Goal: Find specific page/section

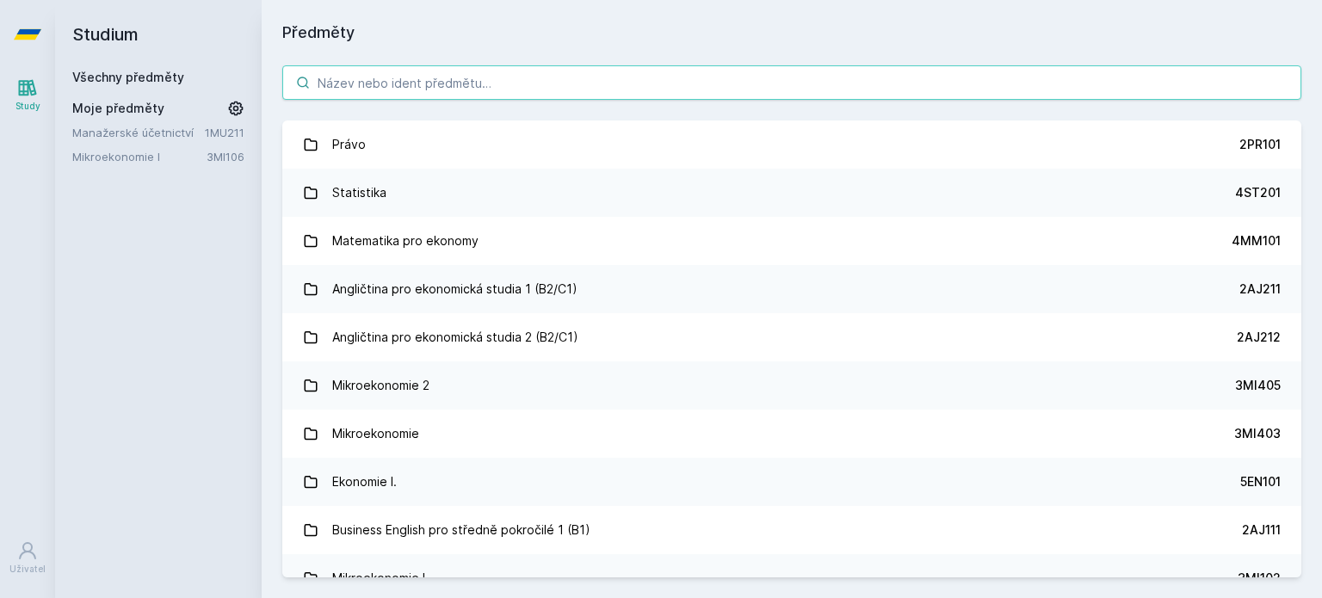
click at [476, 73] on input "search" at bounding box center [791, 82] width 1019 height 34
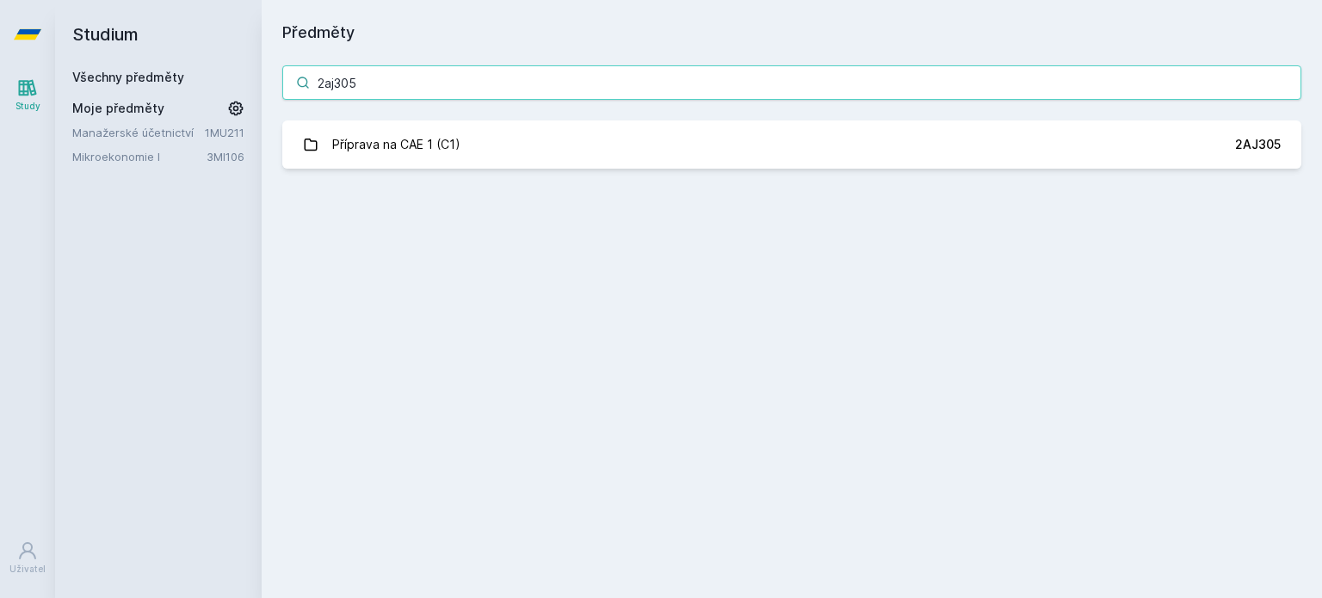
type input "2aj305"
click at [524, 162] on link "Příprava na CAE 1 (C1) 2AJ305" at bounding box center [791, 144] width 1019 height 48
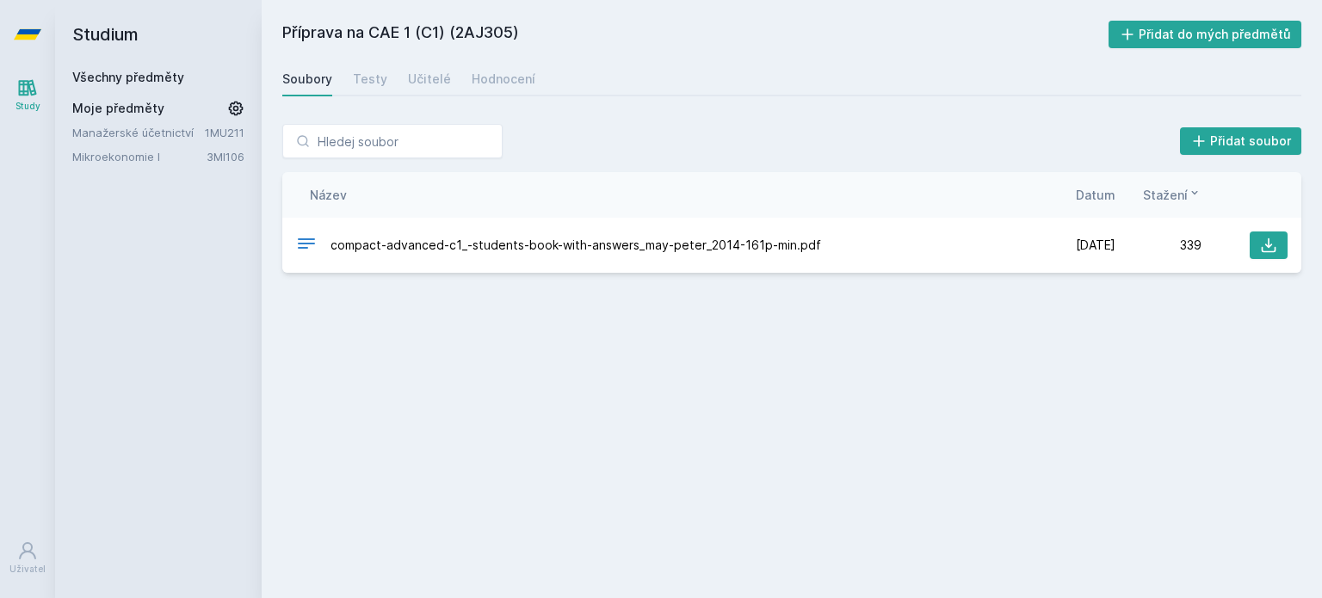
click at [382, 85] on div "Testy" at bounding box center [370, 79] width 34 height 17
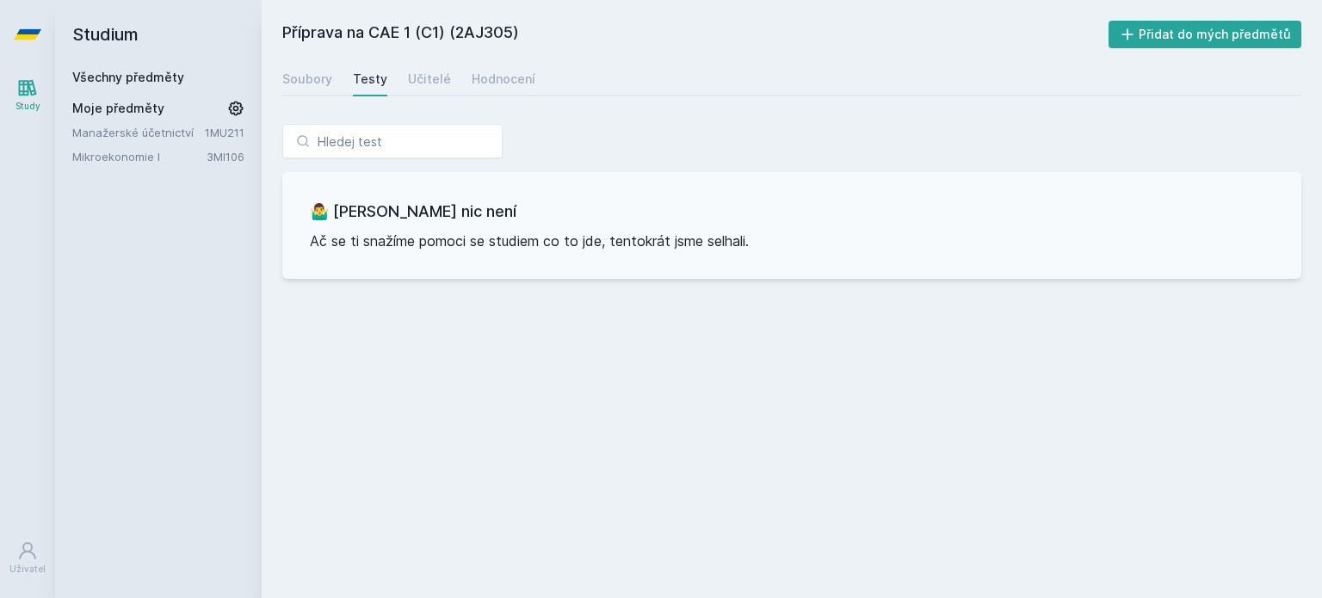
click at [413, 83] on div "Učitelé" at bounding box center [429, 79] width 43 height 17
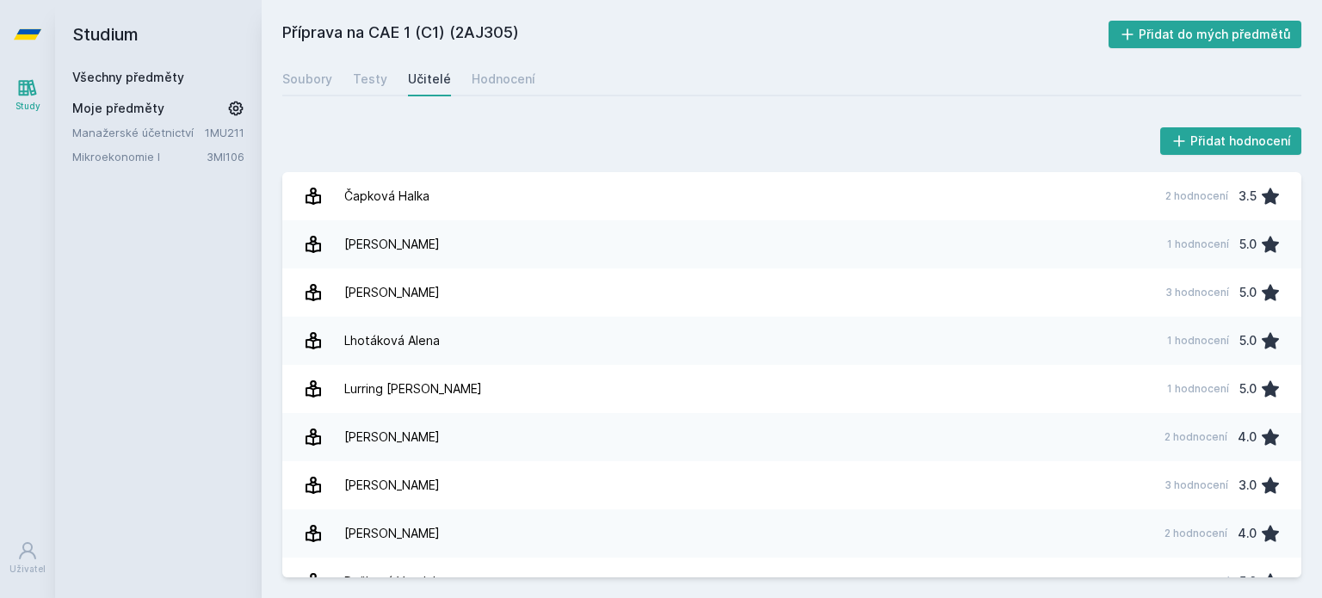
scroll to position [76, 0]
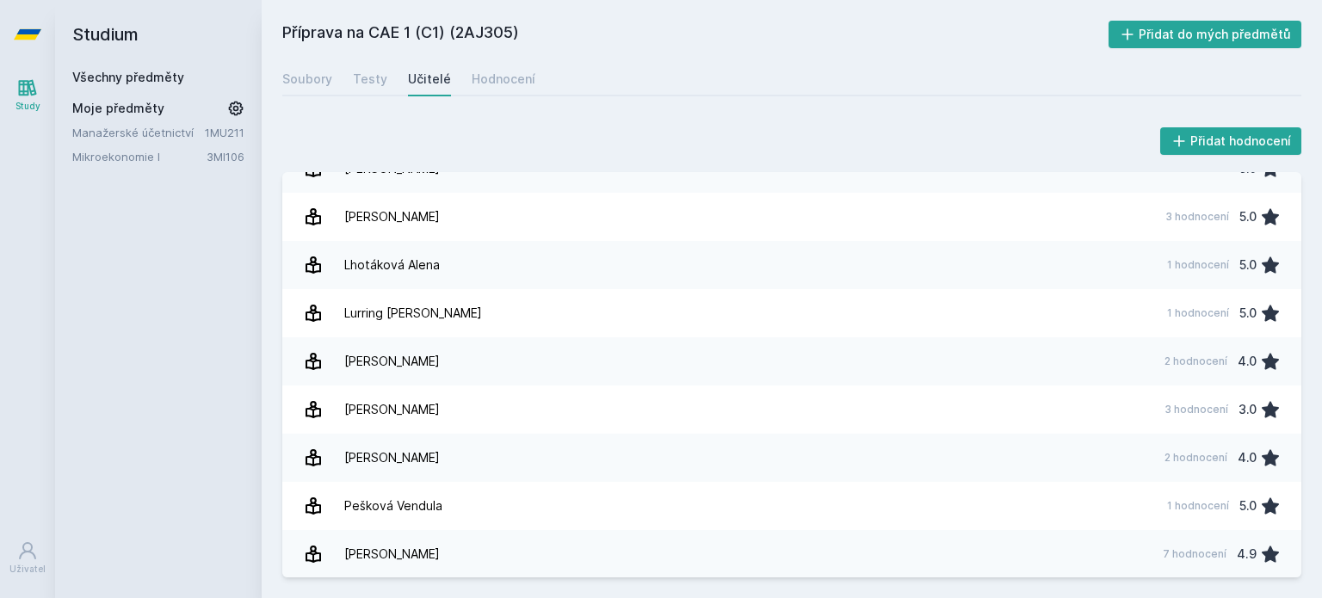
click at [479, 88] on link "Hodnocení" at bounding box center [504, 79] width 64 height 34
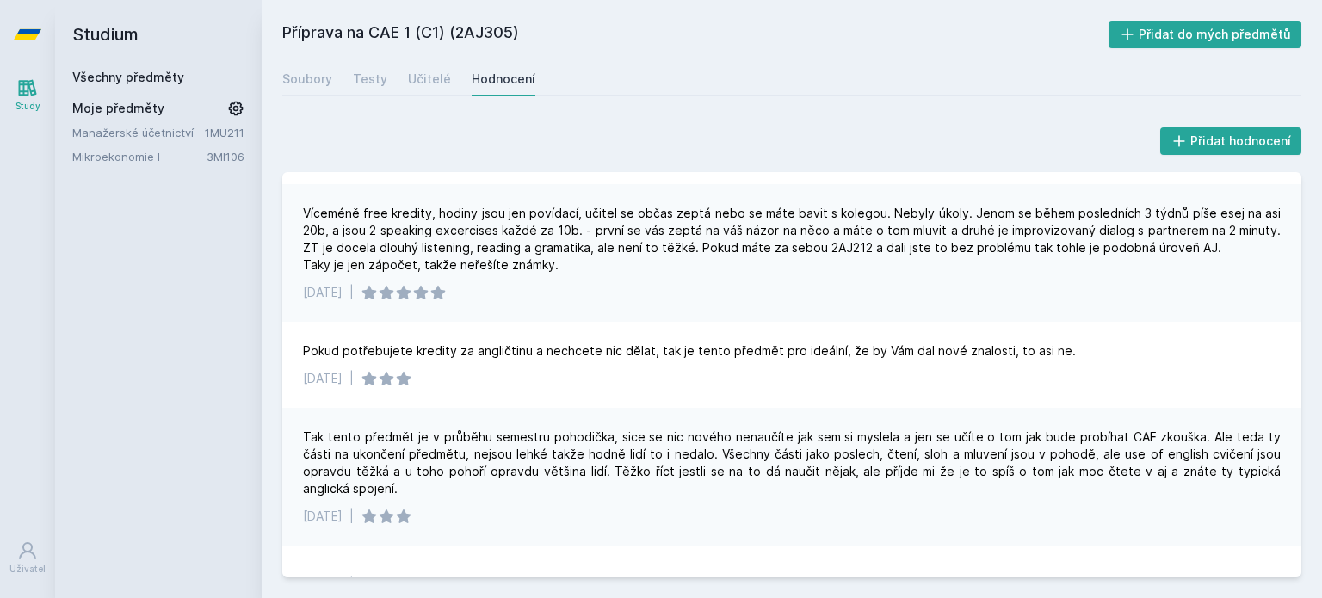
scroll to position [146, 0]
